Goal: Task Accomplishment & Management: Manage account settings

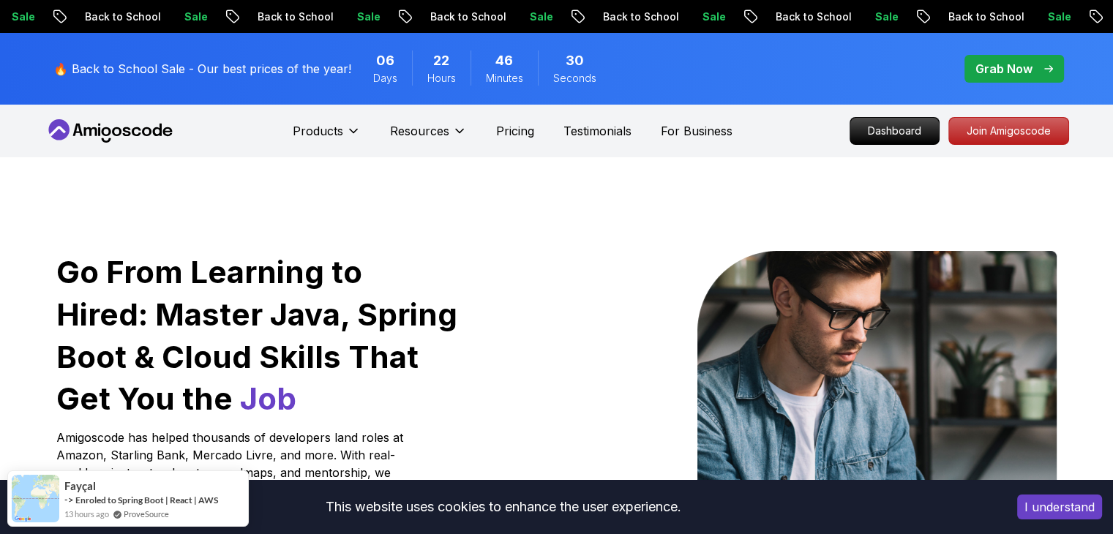
click at [913, 136] on p "Dashboard" at bounding box center [894, 130] width 84 height 25
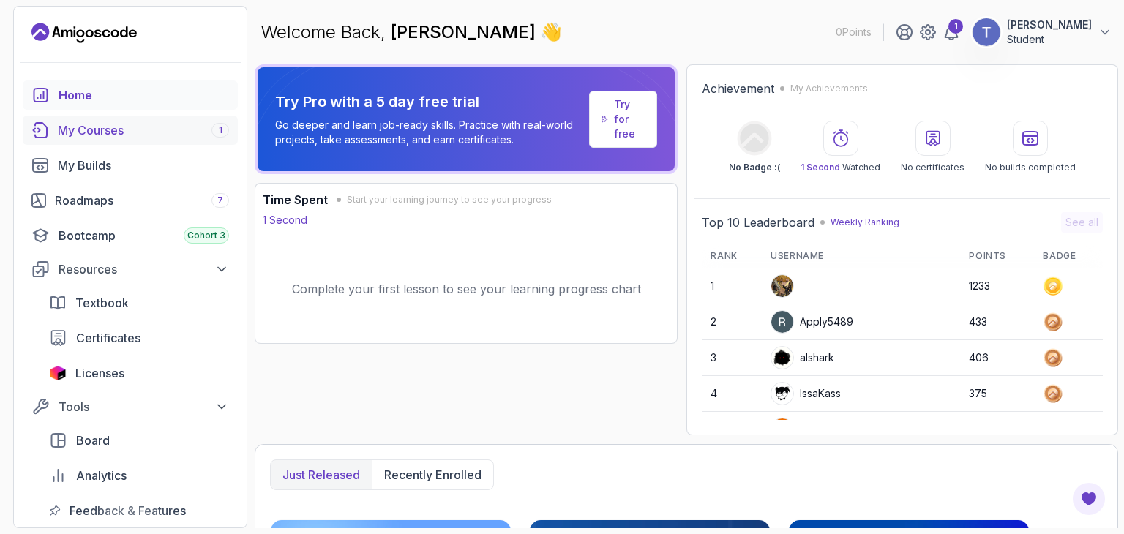
click at [191, 125] on div "My Courses 1" at bounding box center [143, 130] width 171 height 18
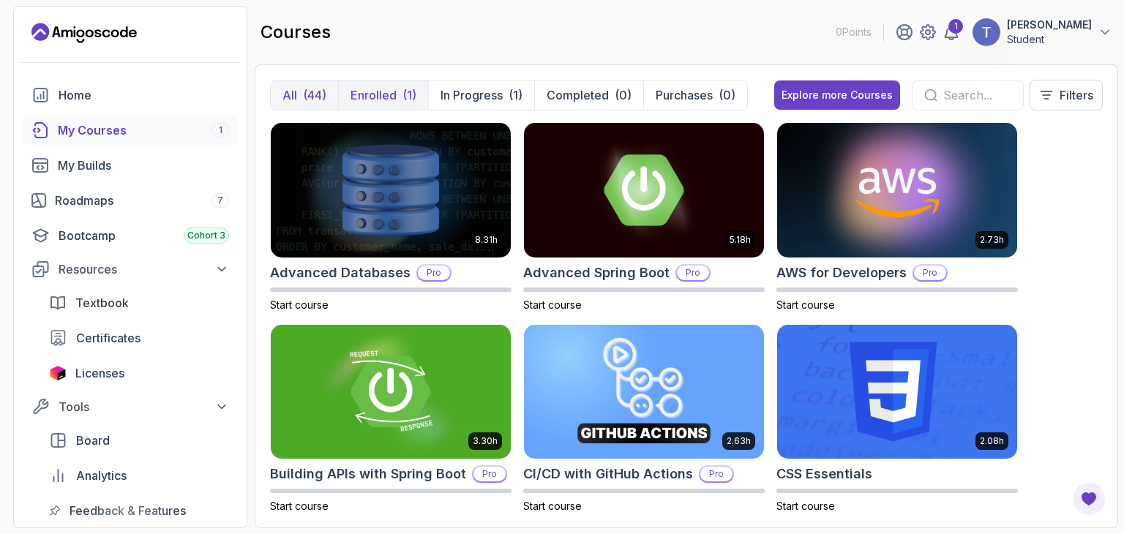
click at [375, 93] on p "Enrolled" at bounding box center [373, 95] width 46 height 18
